Goal: Check status: Check status

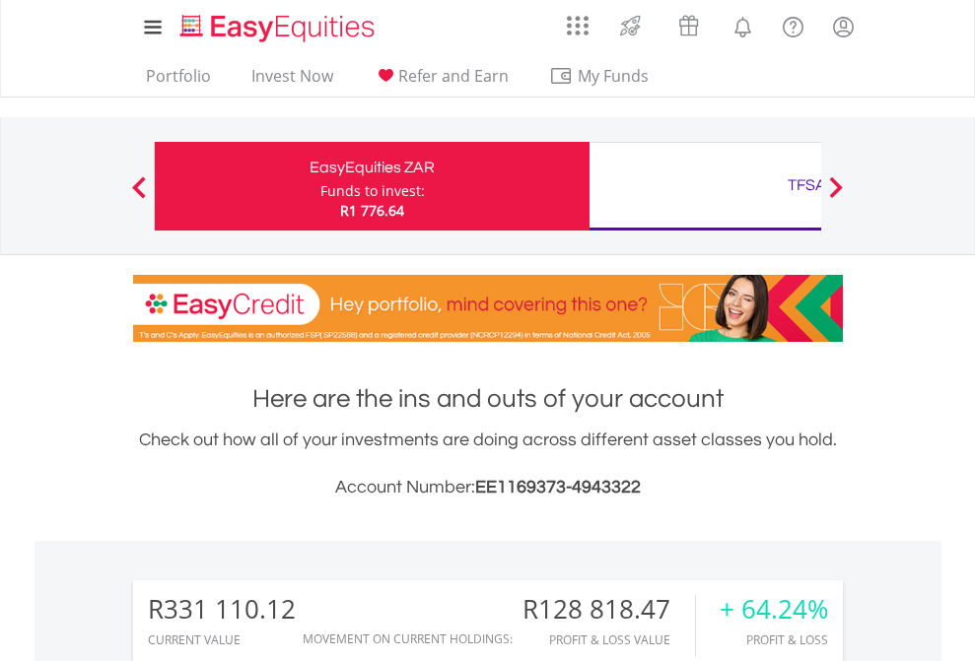
scroll to position [189, 309]
click at [320, 186] on div "Funds to invest:" at bounding box center [372, 191] width 104 height 20
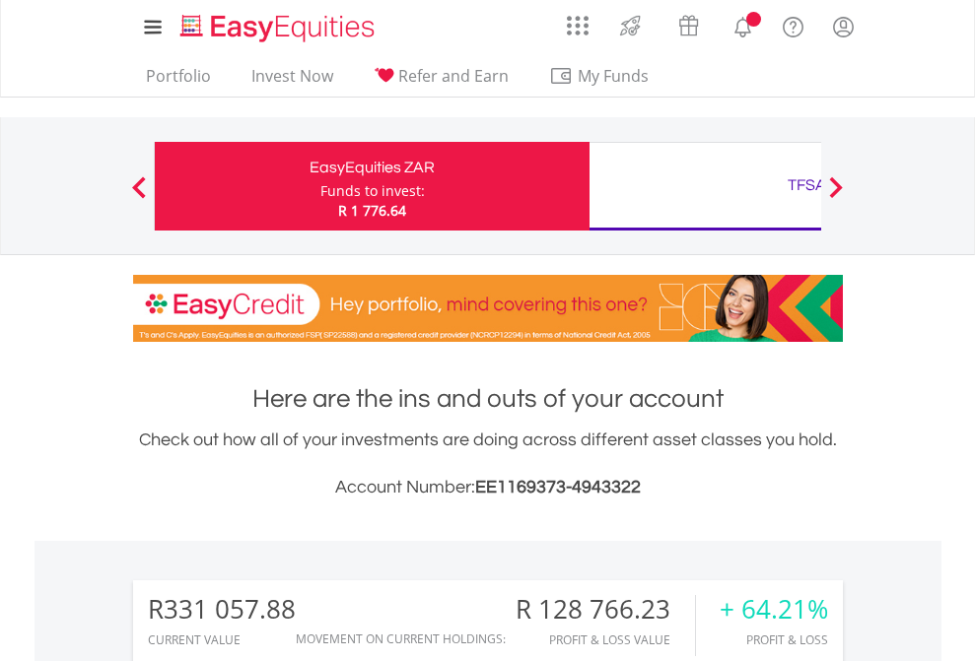
scroll to position [1590, 0]
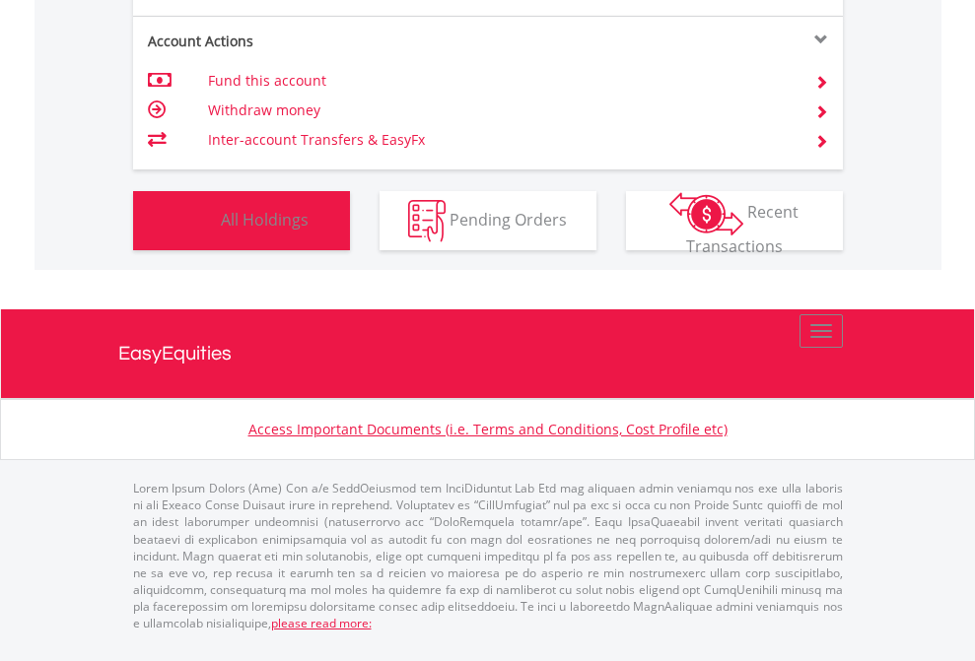
click at [221, 230] on span "All Holdings" at bounding box center [265, 219] width 88 height 22
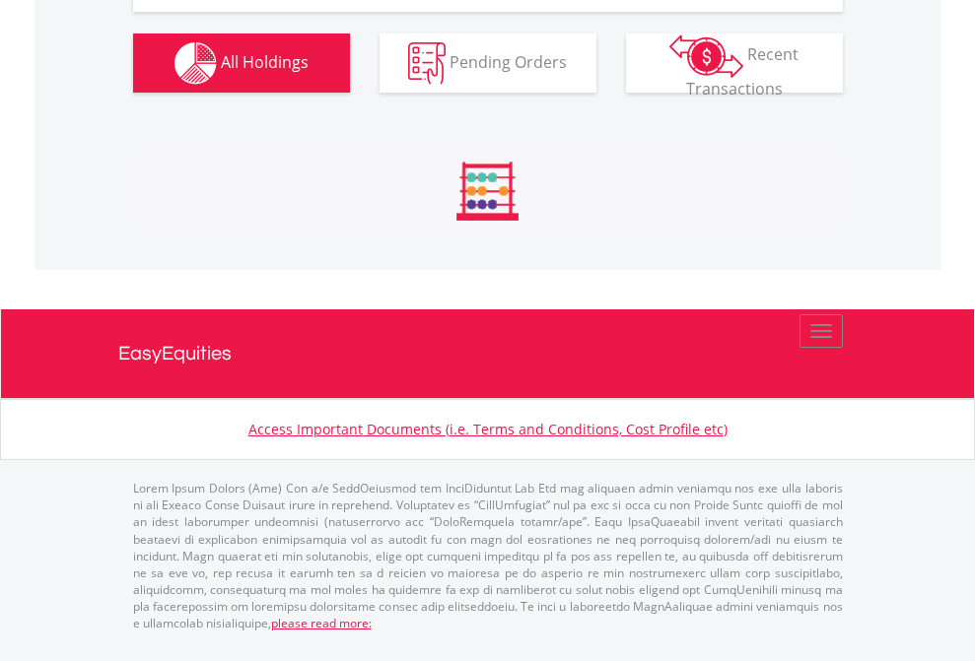
scroll to position [2310, 0]
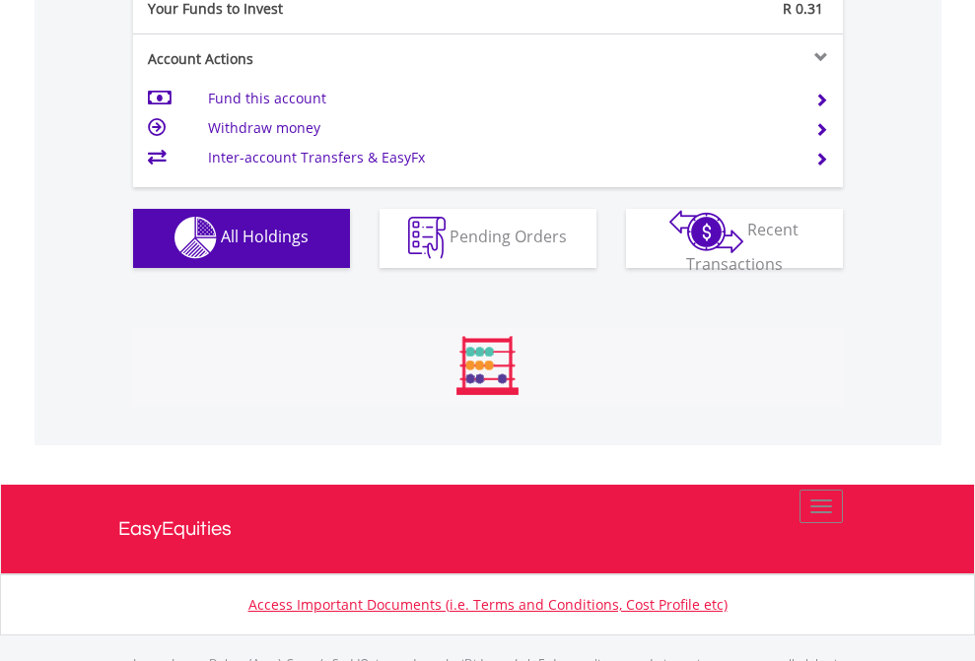
scroll to position [1952, 0]
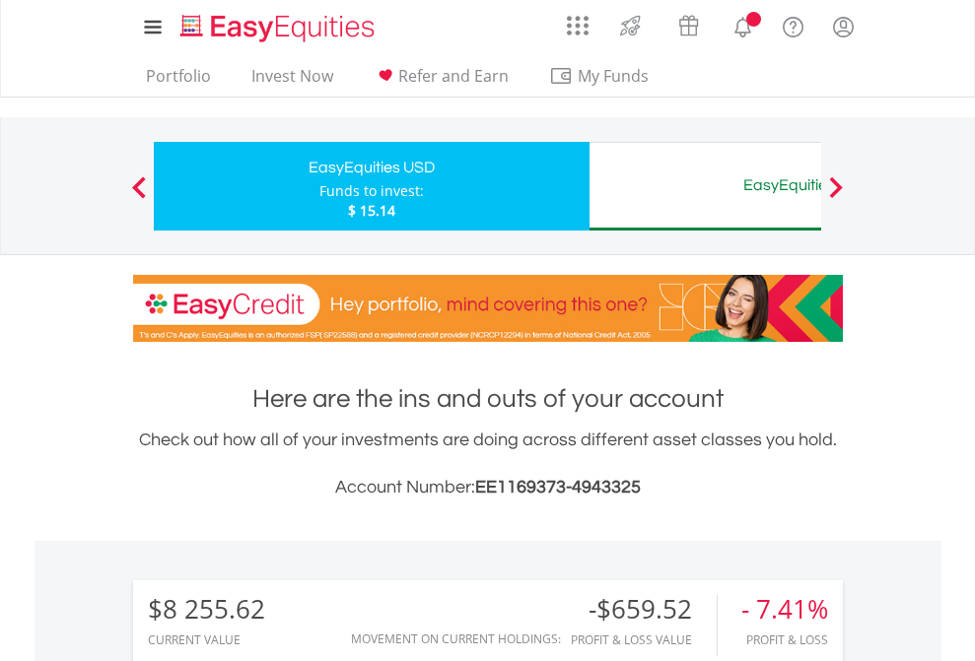
scroll to position [189, 309]
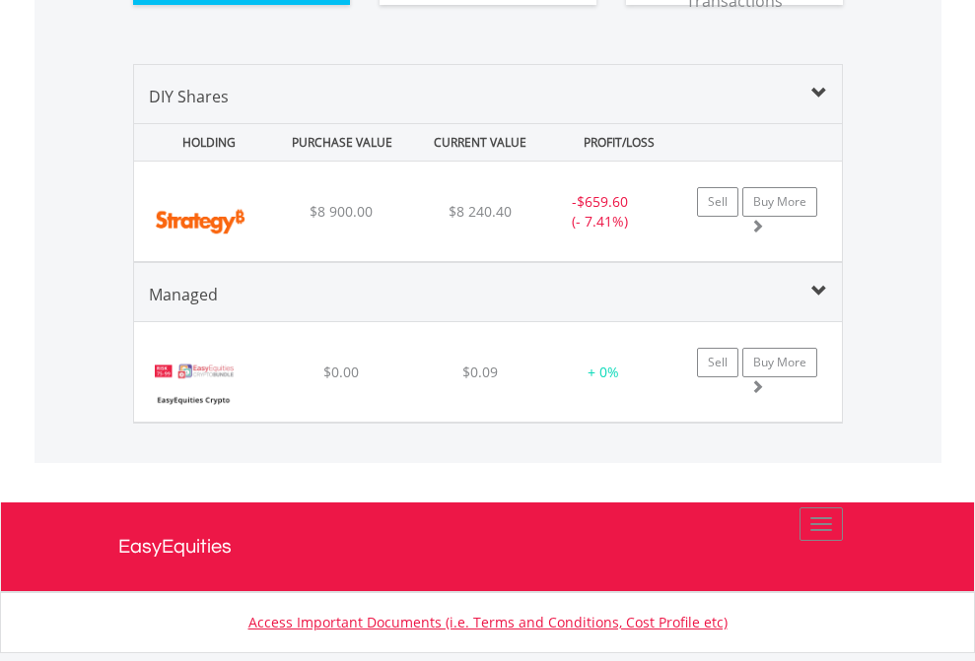
scroll to position [2232, 0]
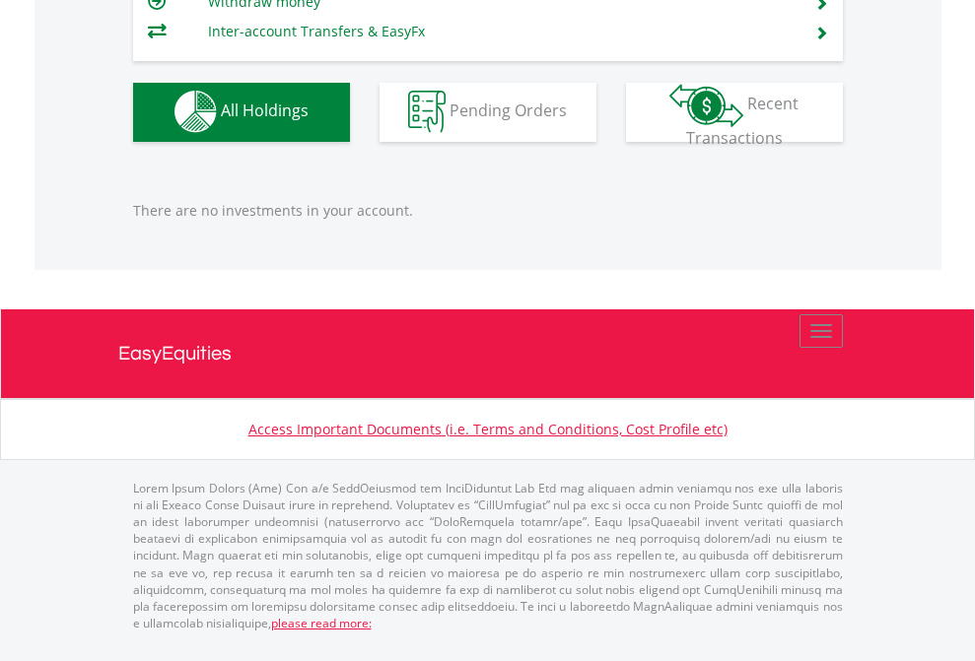
scroll to position [189, 309]
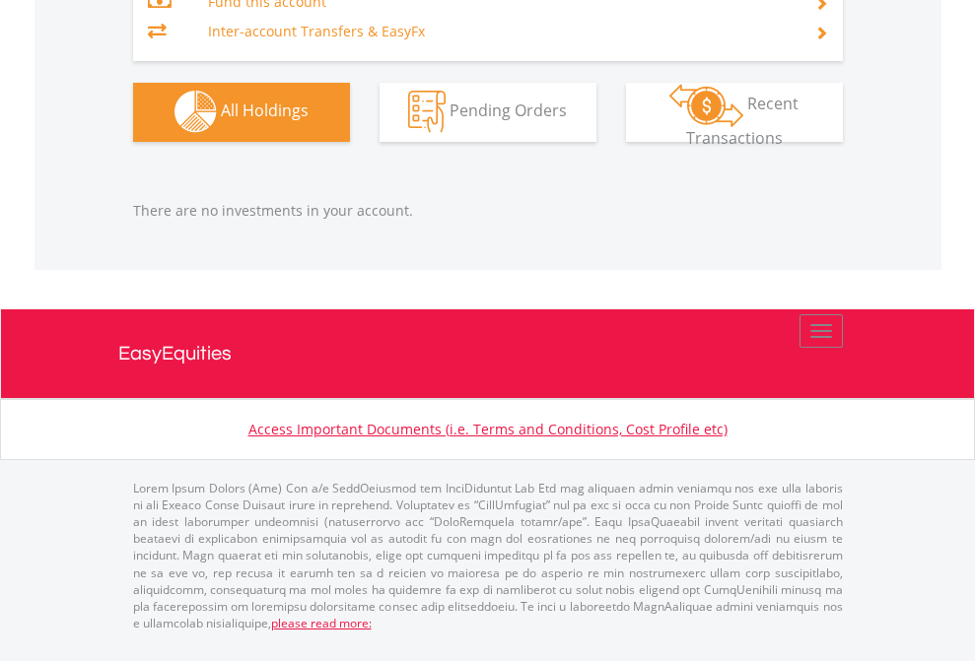
scroll to position [189, 309]
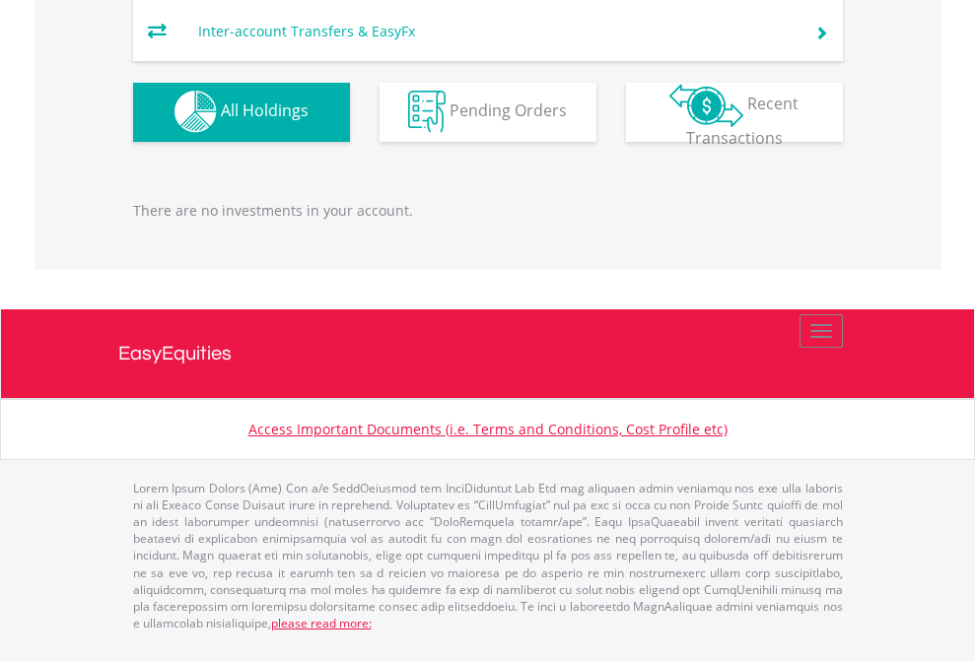
scroll to position [189, 309]
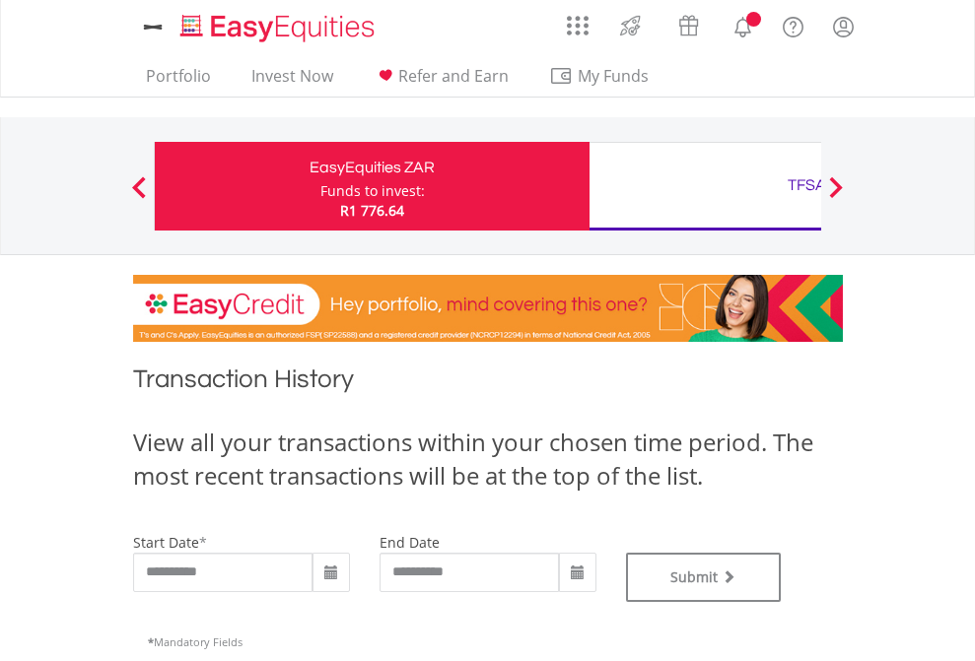
type input "**********"
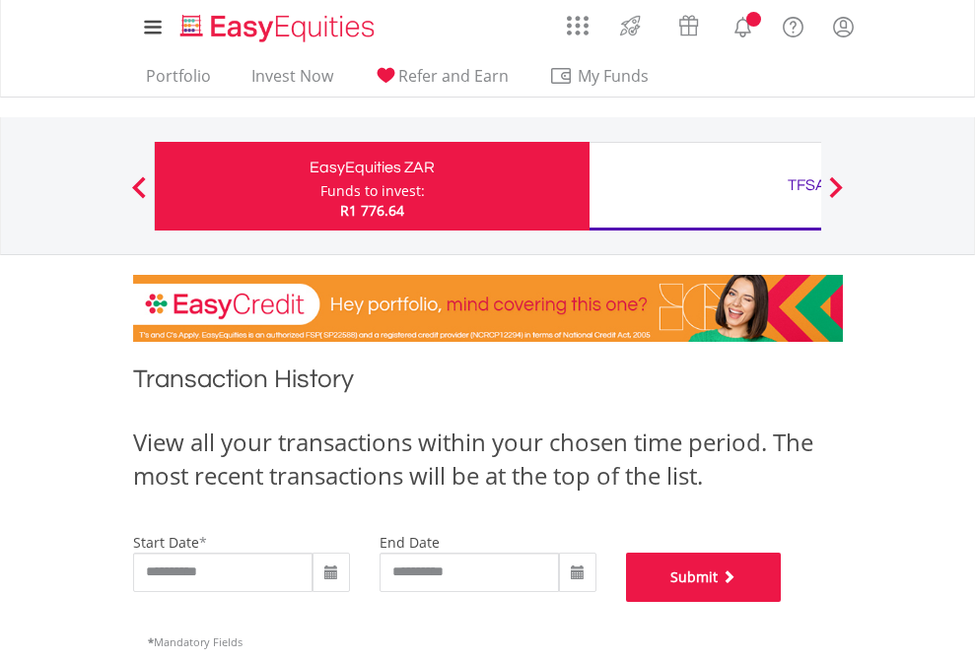
click at [782, 602] on button "Submit" at bounding box center [704, 577] width 156 height 49
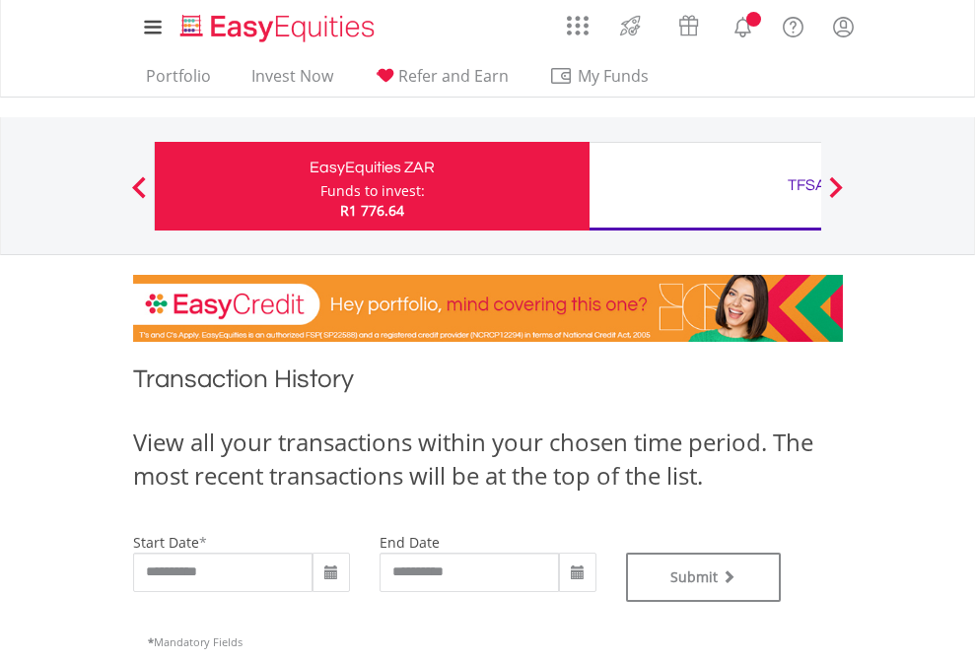
click at [705, 186] on div "TFSA" at bounding box center [806, 186] width 411 height 28
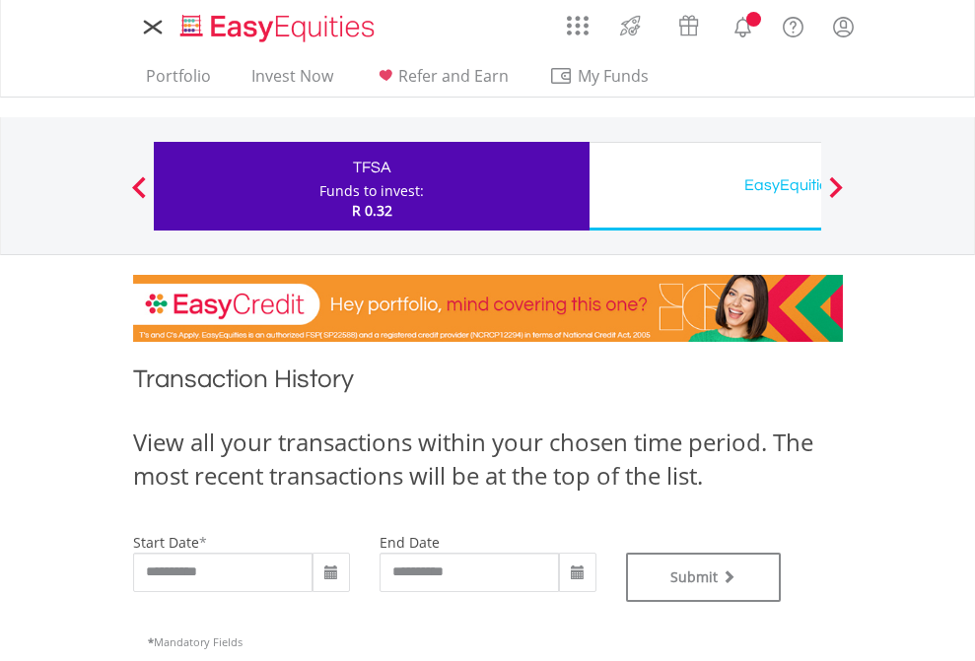
type input "**********"
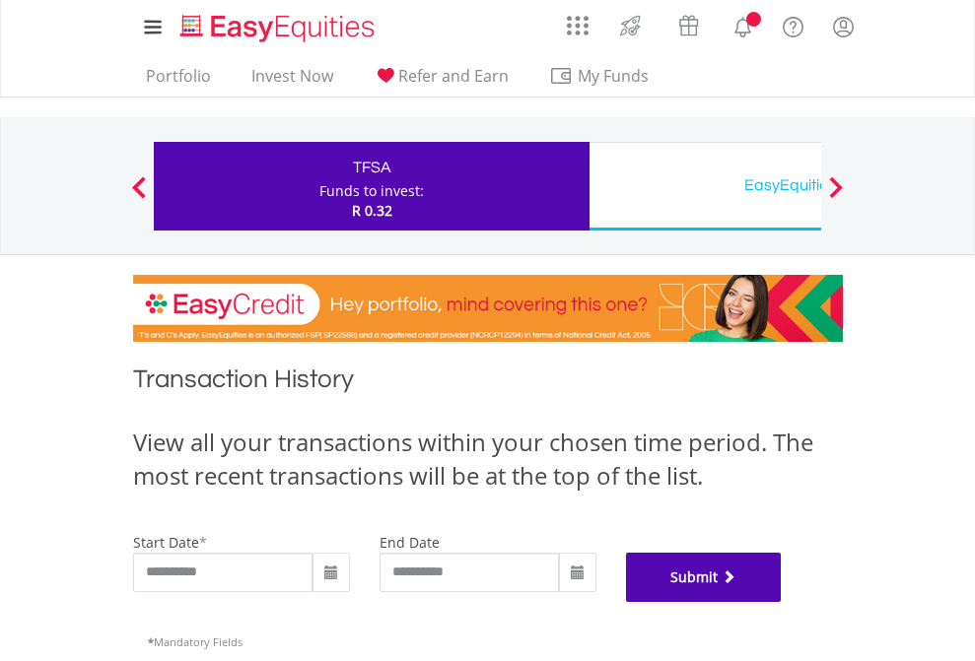
click at [782, 602] on button "Submit" at bounding box center [704, 577] width 156 height 49
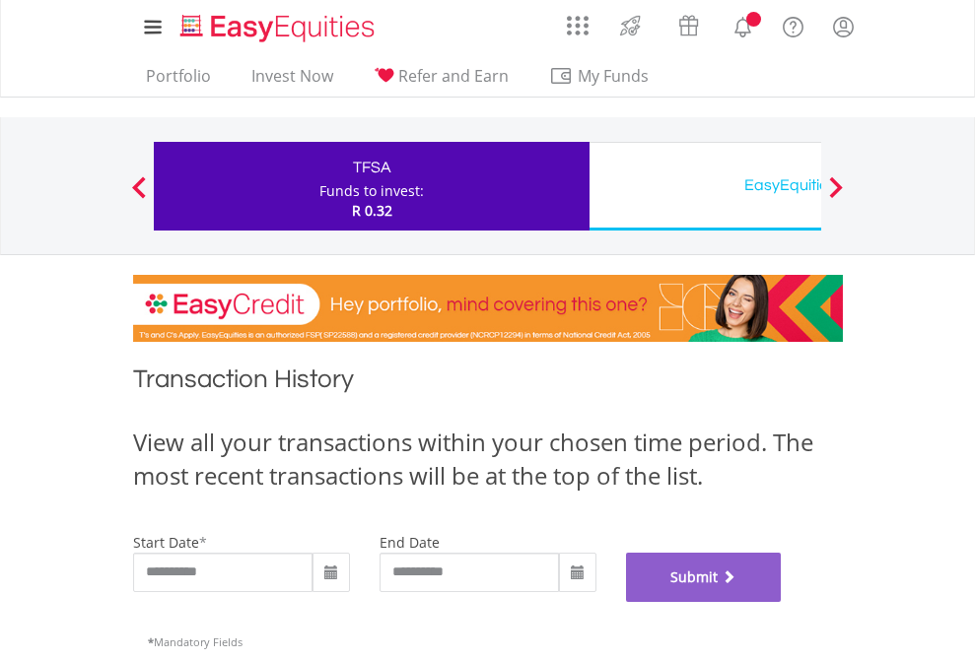
scroll to position [799, 0]
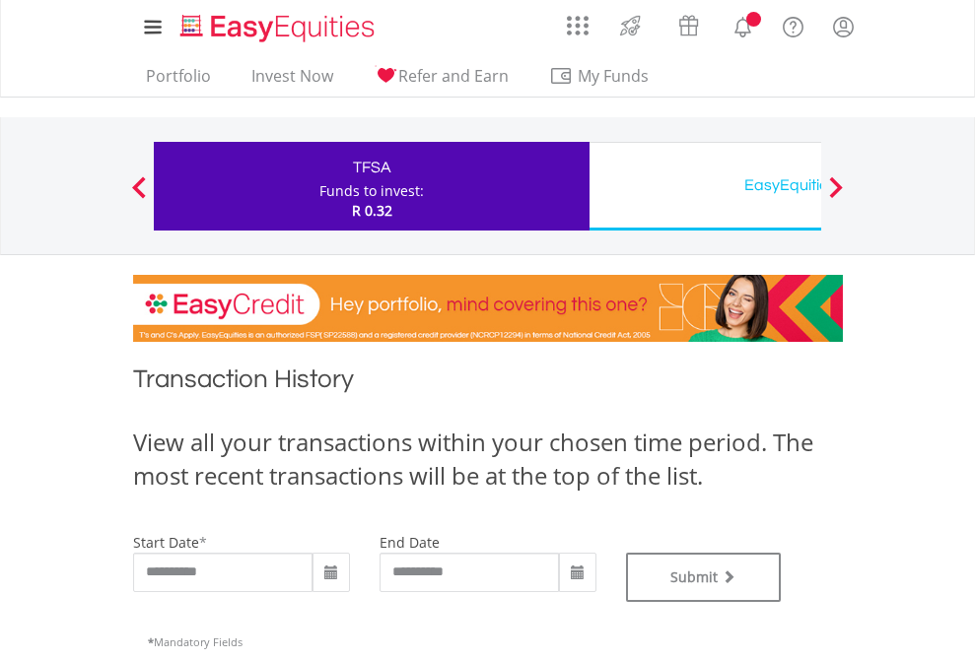
click at [705, 186] on div "EasyEquities USD" at bounding box center [806, 186] width 411 height 28
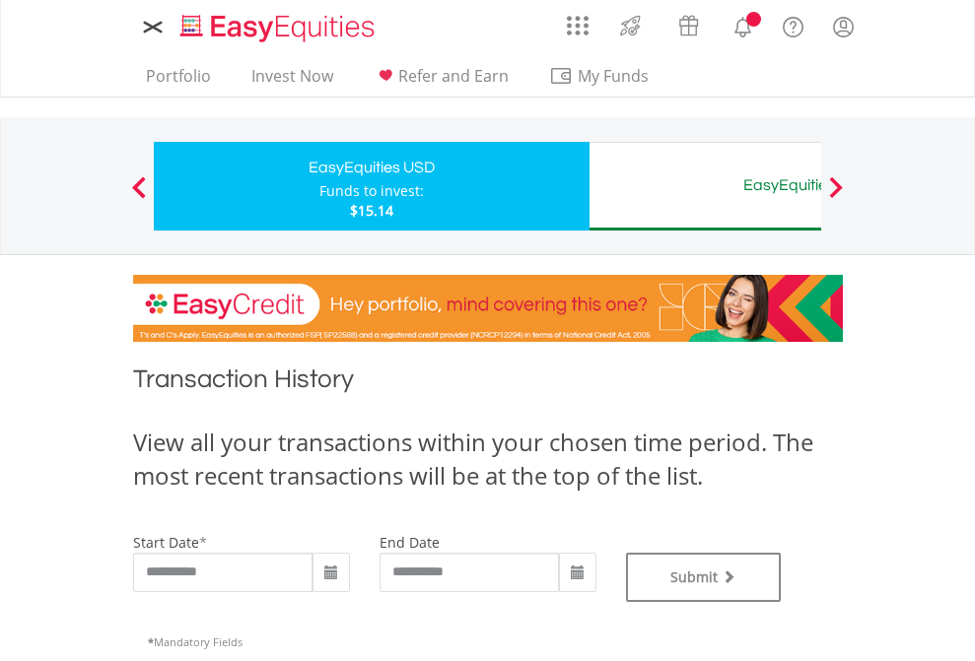
type input "**********"
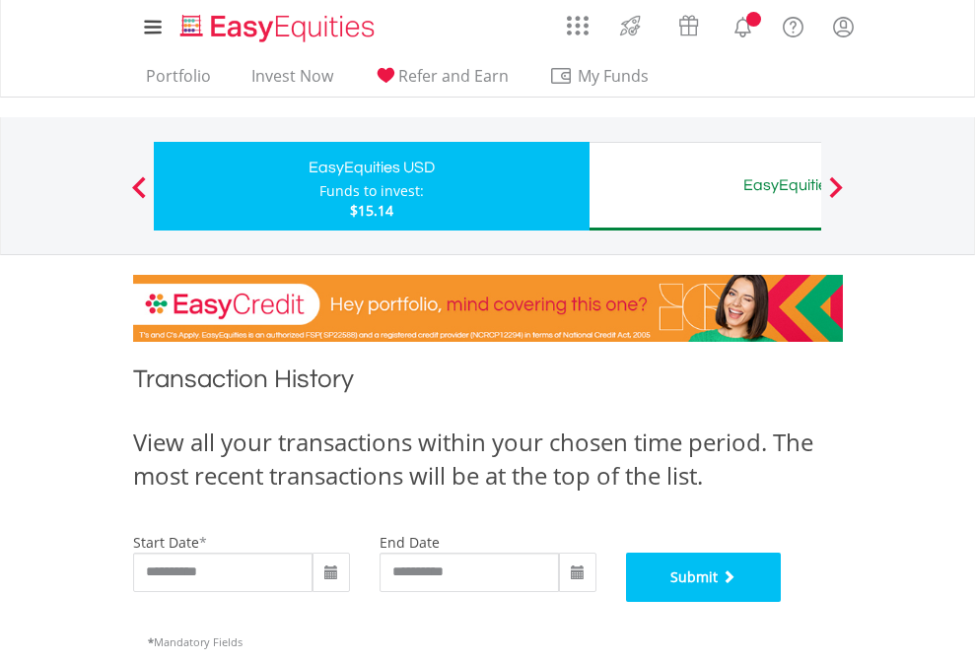
click at [782, 602] on button "Submit" at bounding box center [704, 577] width 156 height 49
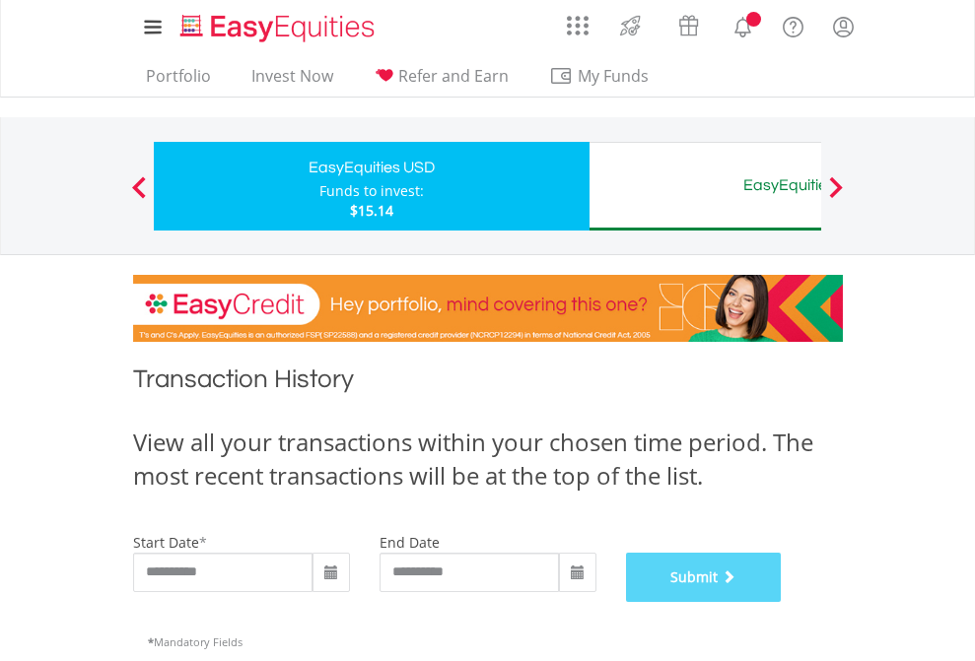
scroll to position [799, 0]
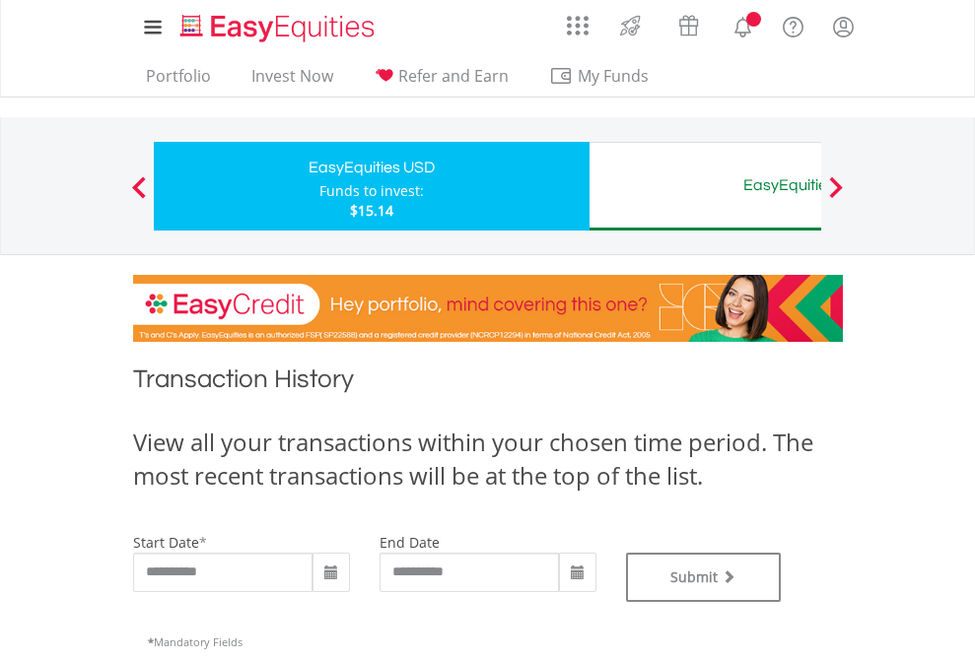
click at [705, 186] on div "EasyEquities AUD" at bounding box center [806, 186] width 411 height 28
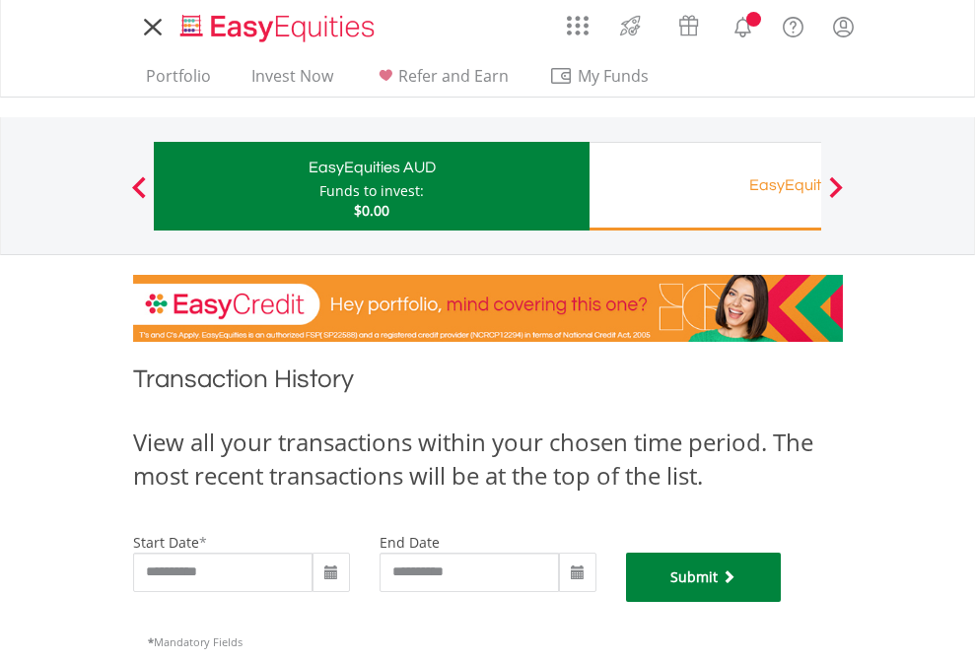
click at [782, 602] on button "Submit" at bounding box center [704, 577] width 156 height 49
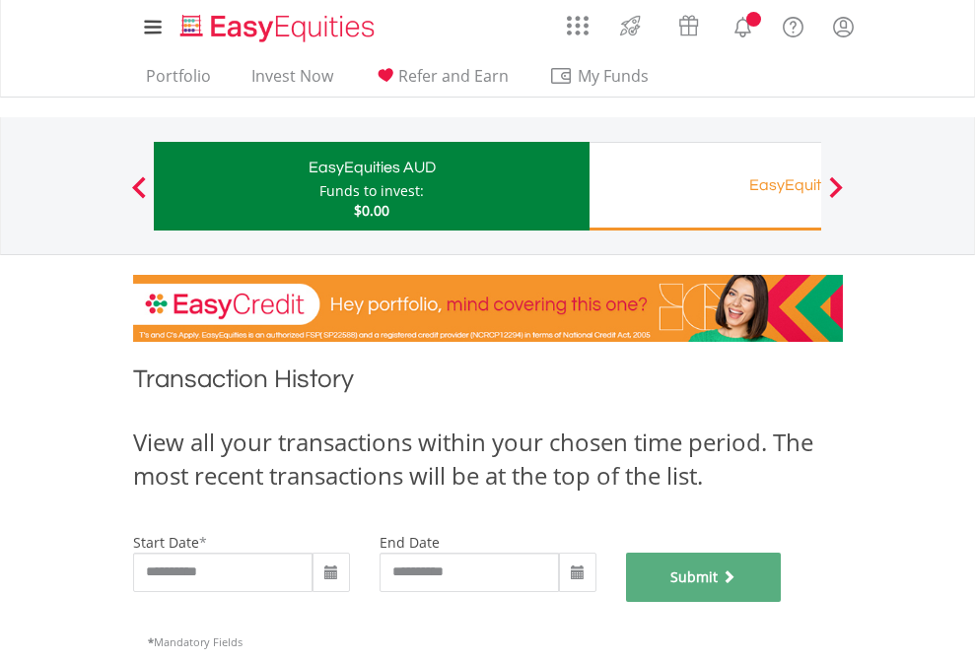
scroll to position [799, 0]
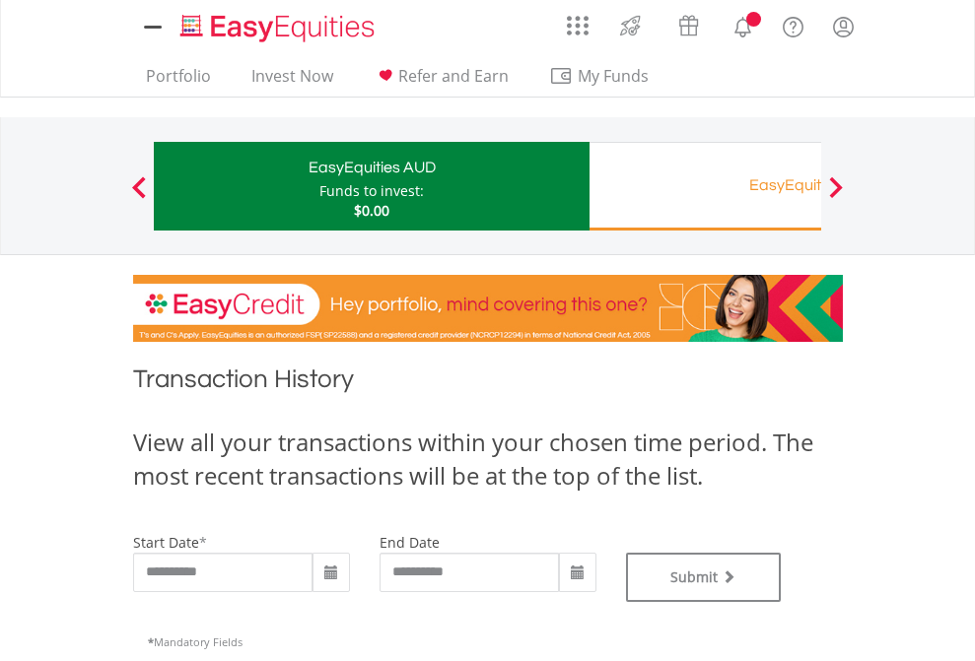
click at [705, 186] on div "EasyEquities RA" at bounding box center [806, 186] width 411 height 28
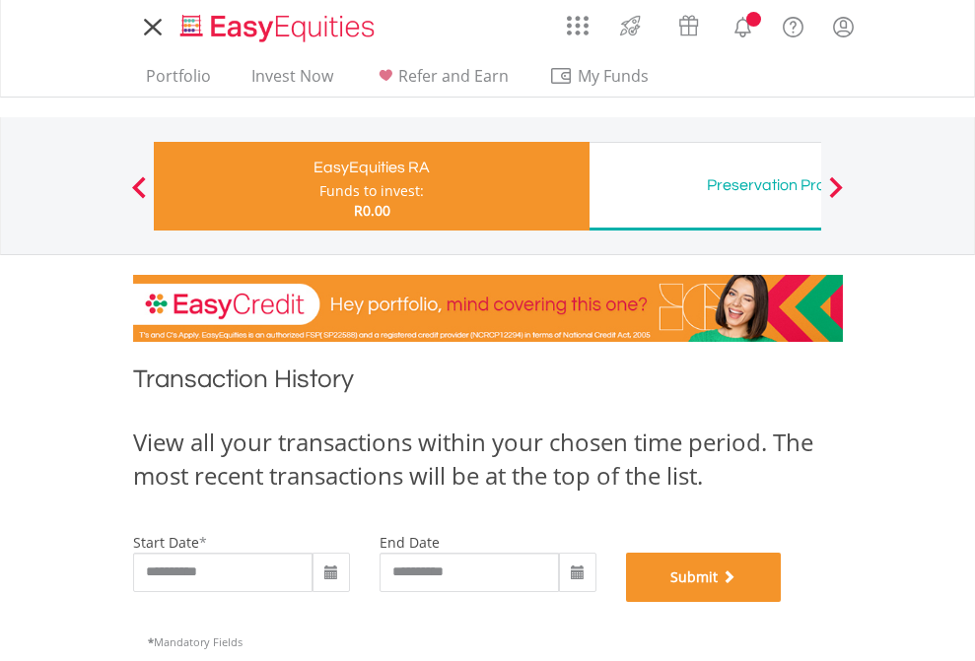
click at [782, 602] on button "Submit" at bounding box center [704, 577] width 156 height 49
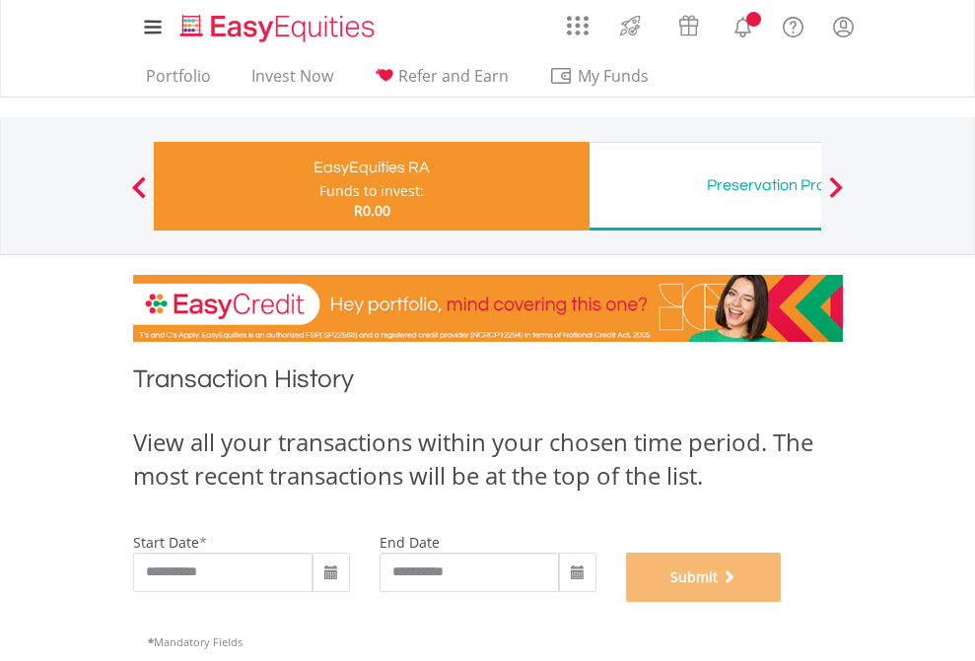
scroll to position [799, 0]
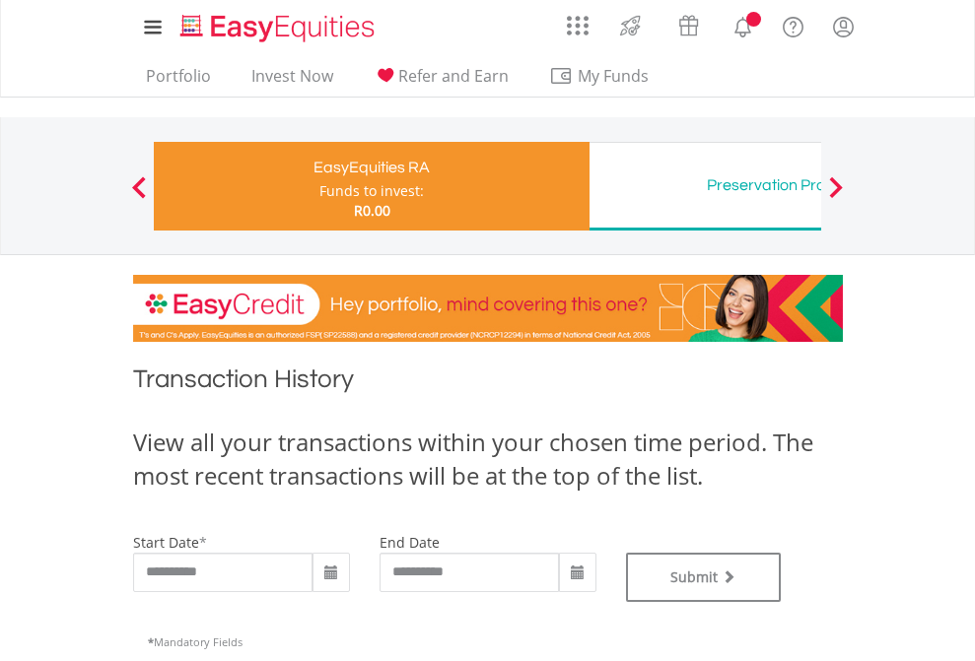
click at [705, 186] on div "Preservation Provident Fund" at bounding box center [806, 186] width 411 height 28
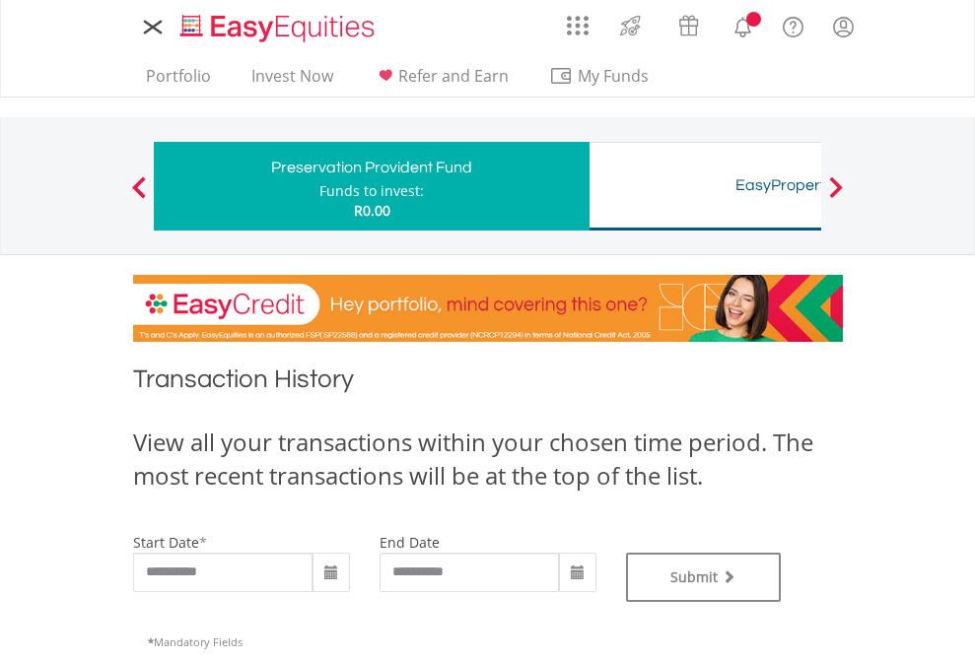
type input "**********"
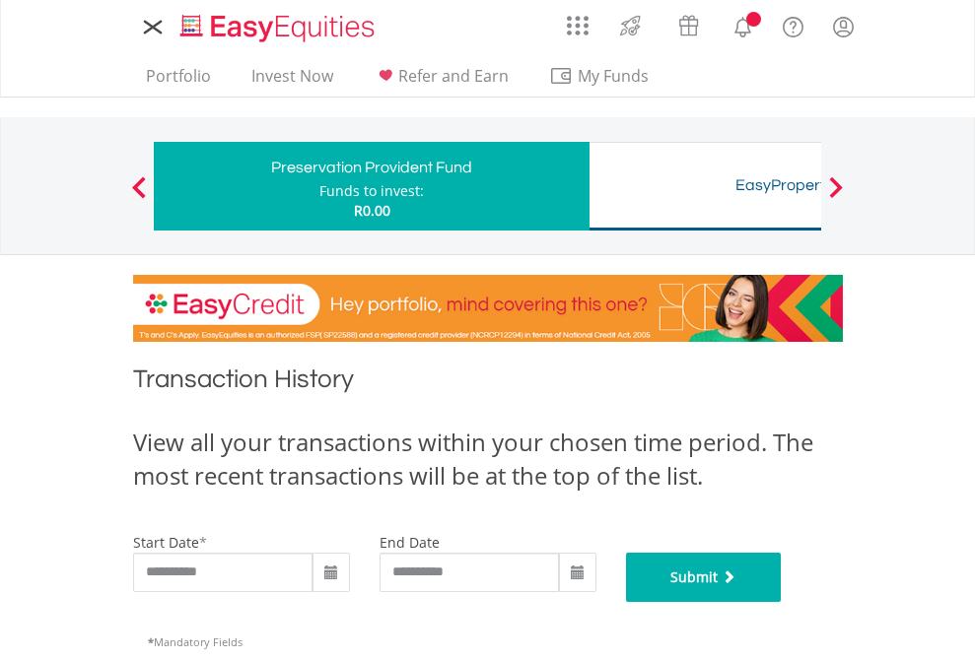
click at [782, 602] on button "Submit" at bounding box center [704, 577] width 156 height 49
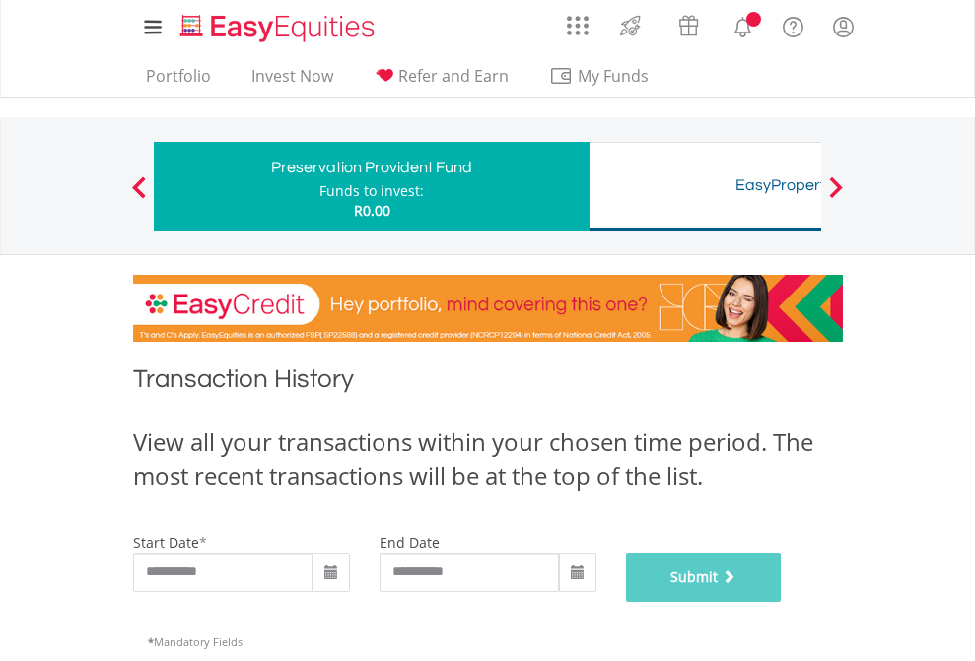
scroll to position [799, 0]
